Goal: Task Accomplishment & Management: Use online tool/utility

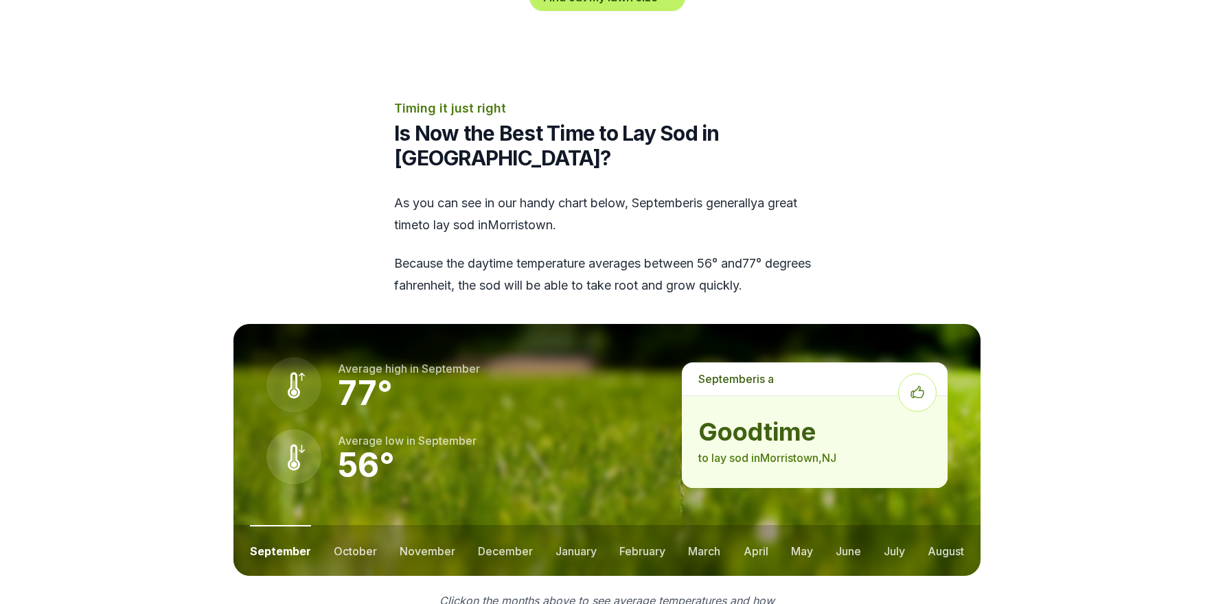
scroll to position [1648, 0]
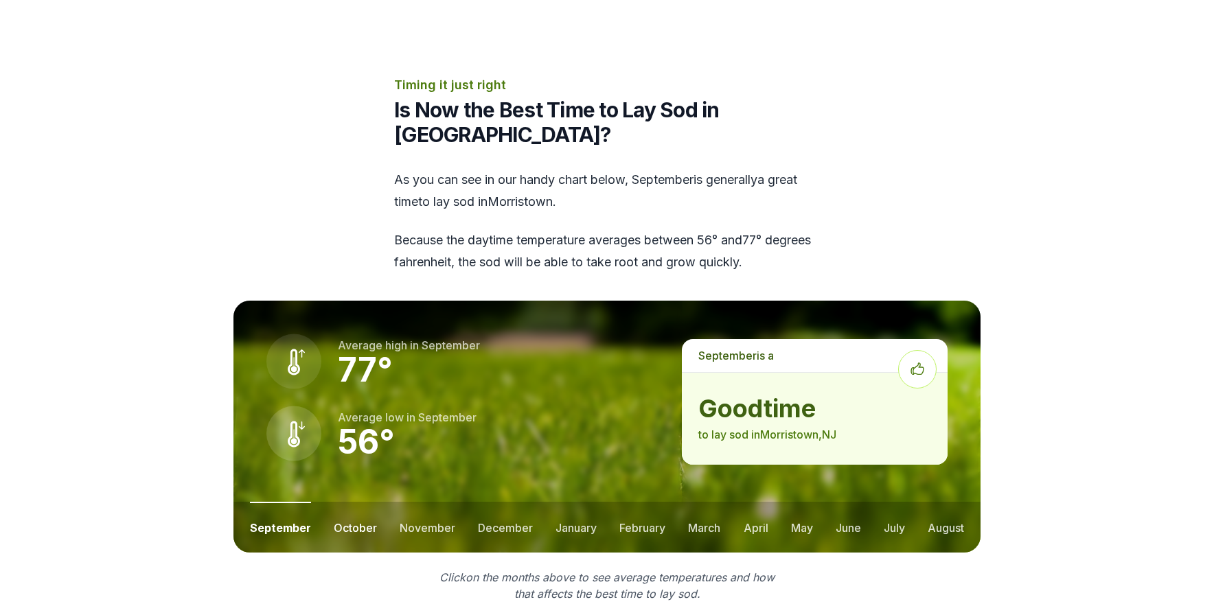
click at [349, 502] on button "october" at bounding box center [355, 527] width 43 height 51
click at [423, 502] on button "november" at bounding box center [428, 527] width 56 height 51
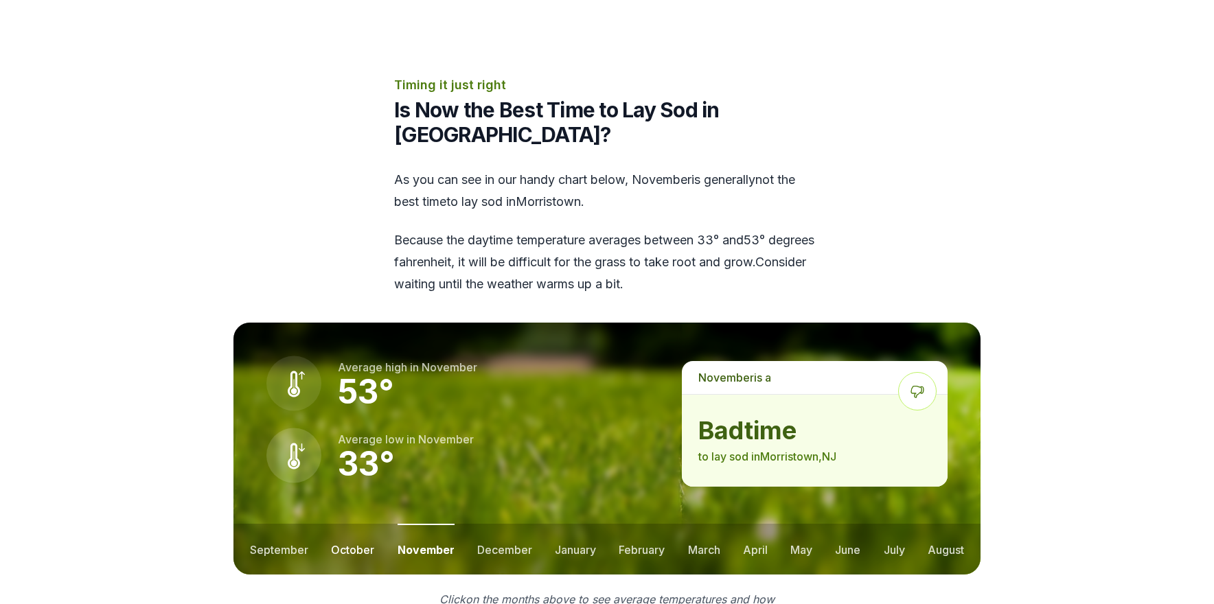
click at [351, 524] on button "october" at bounding box center [352, 549] width 43 height 51
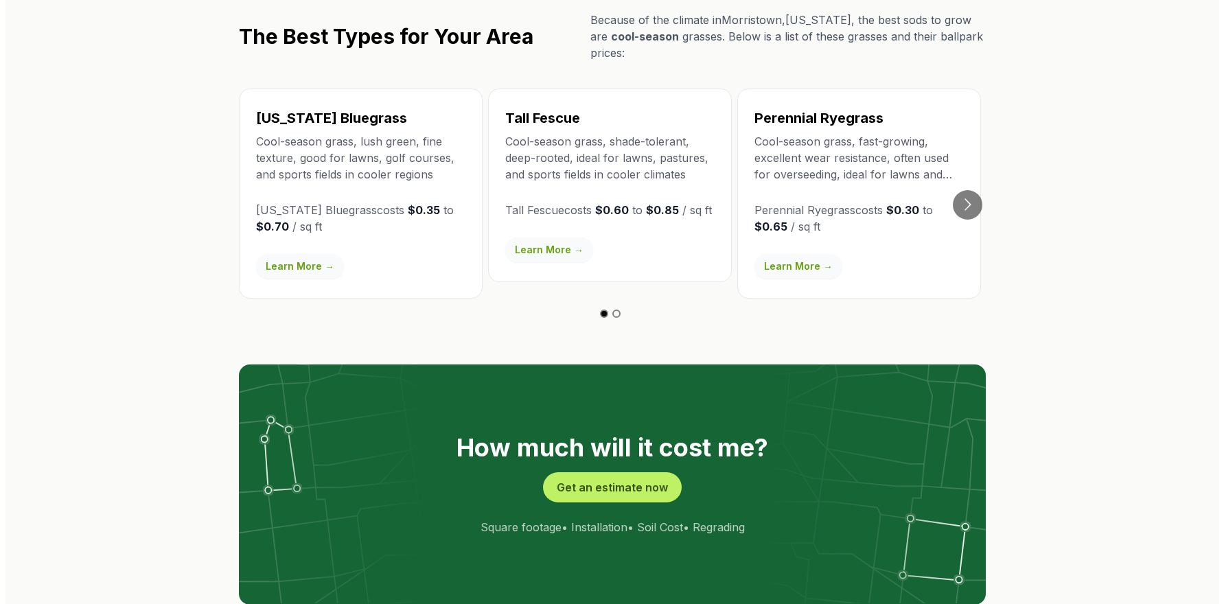
scroll to position [2610, 0]
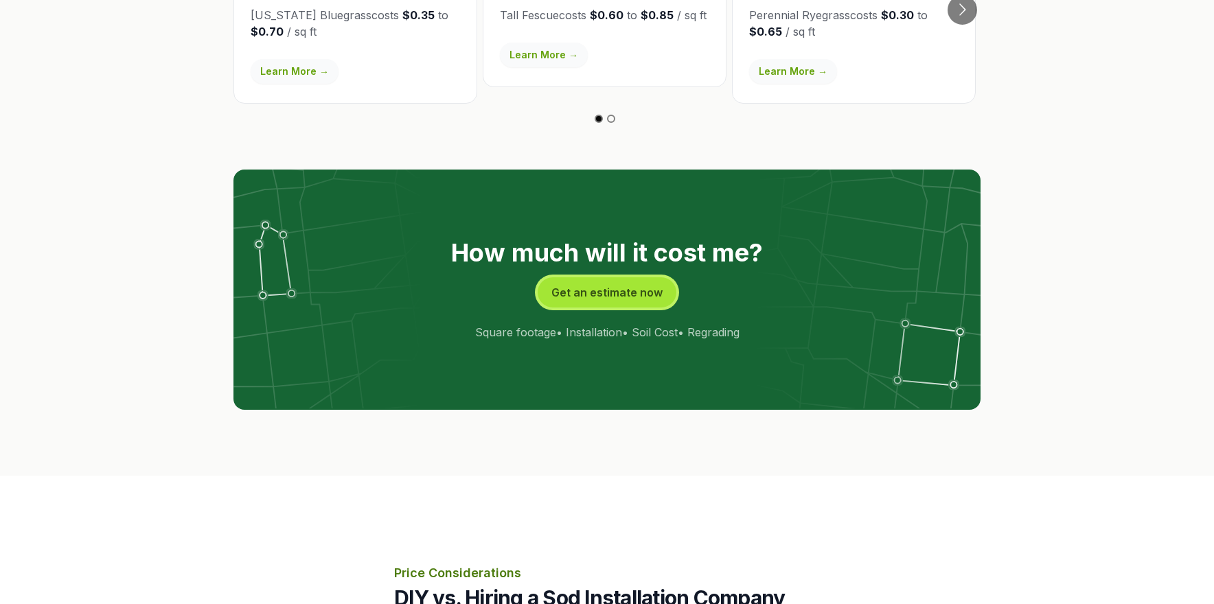
click at [599, 277] on button "Get an estimate now" at bounding box center [607, 292] width 139 height 30
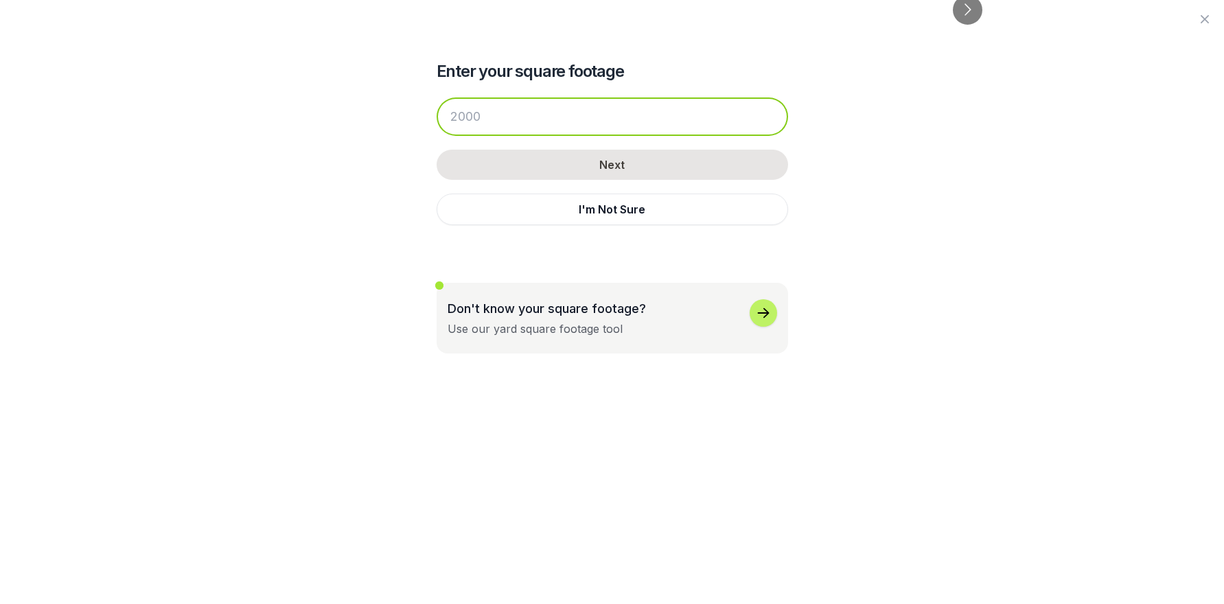
click at [511, 119] on input "number" at bounding box center [613, 117] width 352 height 38
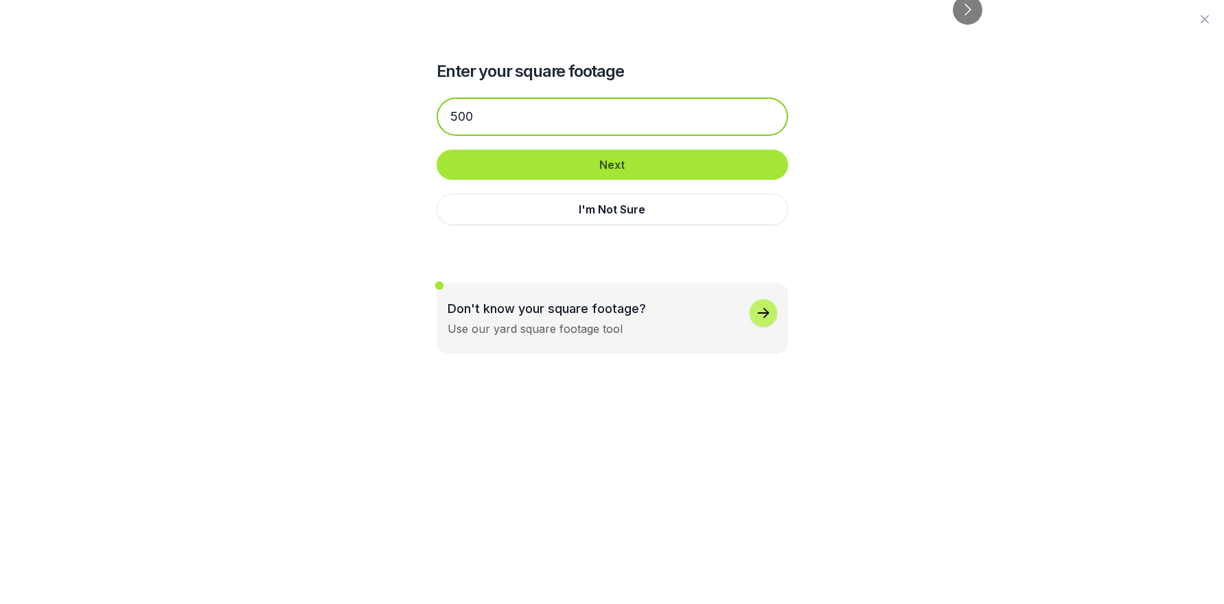
type input "500"
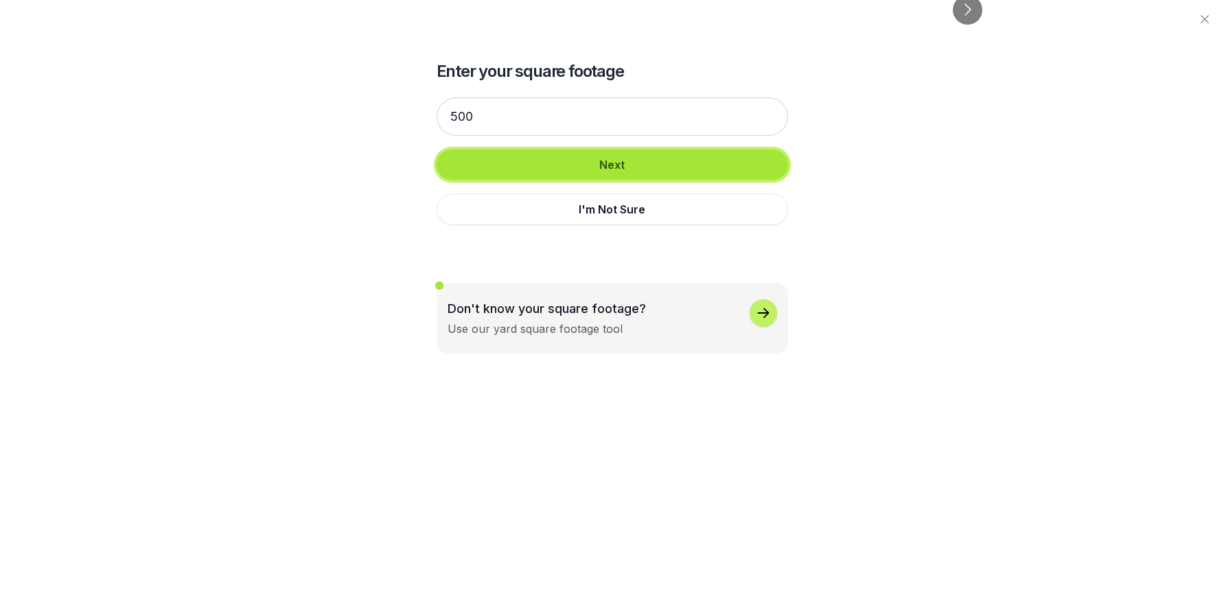
click at [620, 166] on button "Next" at bounding box center [613, 165] width 352 height 30
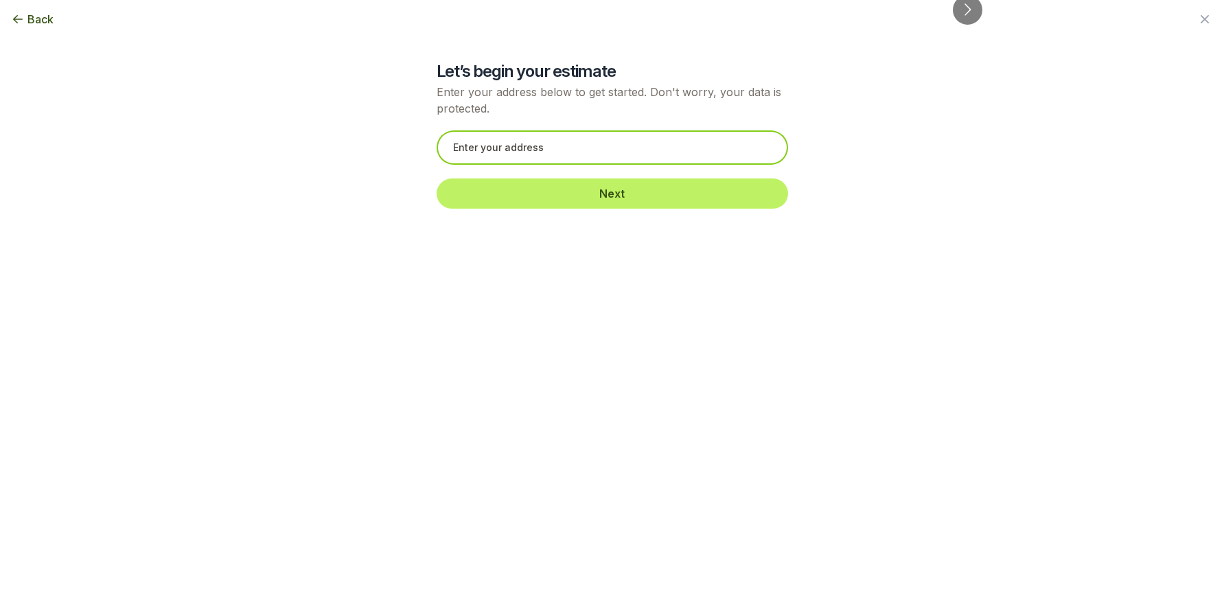
click at [518, 148] on input "text" at bounding box center [613, 147] width 352 height 34
click at [35, 16] on span "Back" at bounding box center [40, 19] width 26 height 16
